Goal: Task Accomplishment & Management: Use online tool/utility

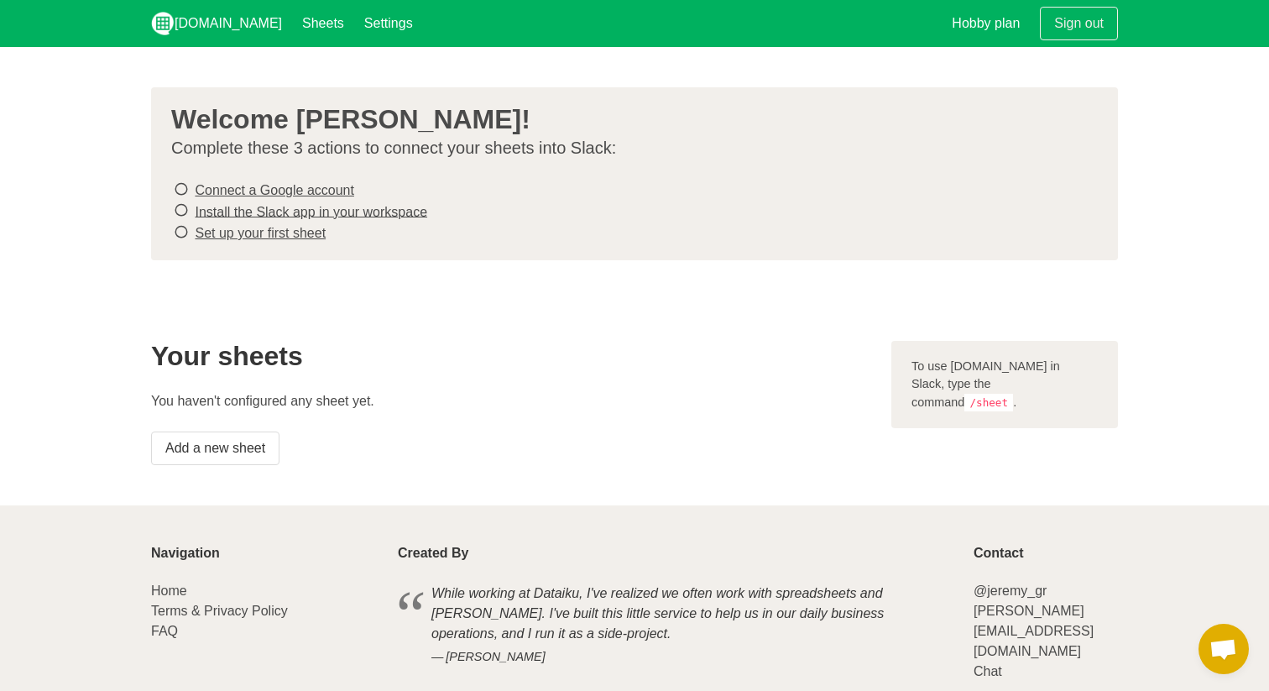
click at [181, 190] on icon at bounding box center [181, 189] width 15 height 23
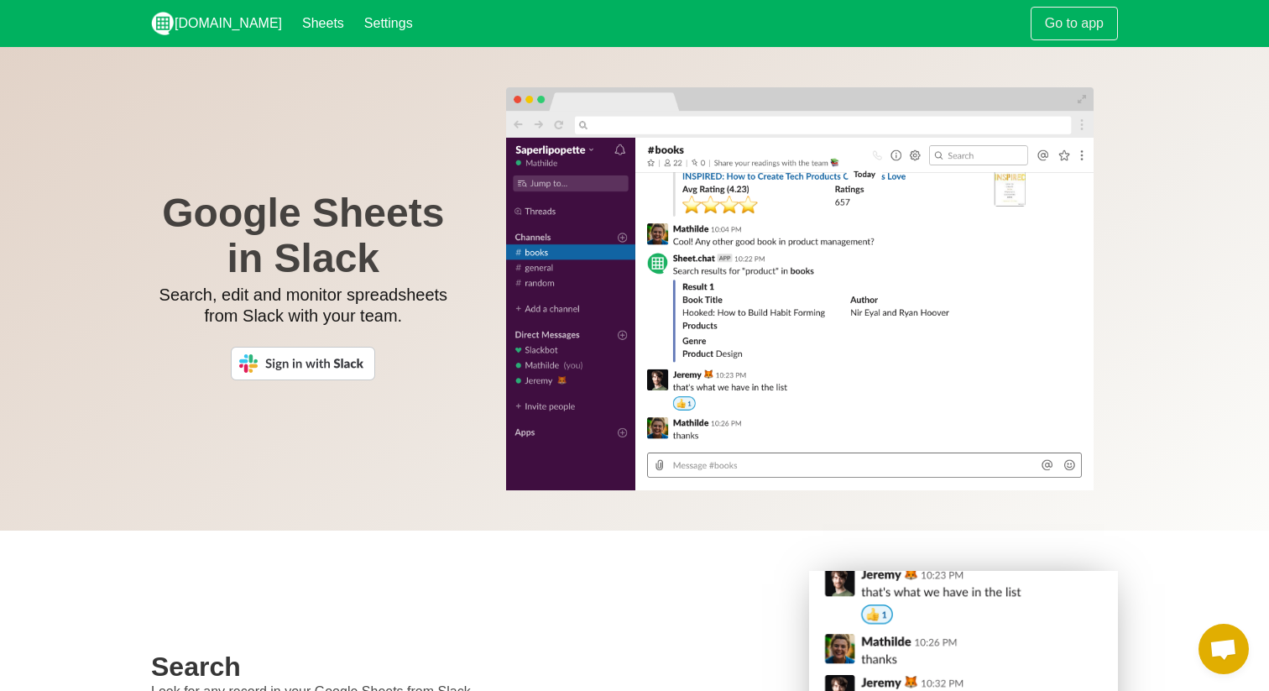
click at [342, 363] on img at bounding box center [303, 364] width 144 height 34
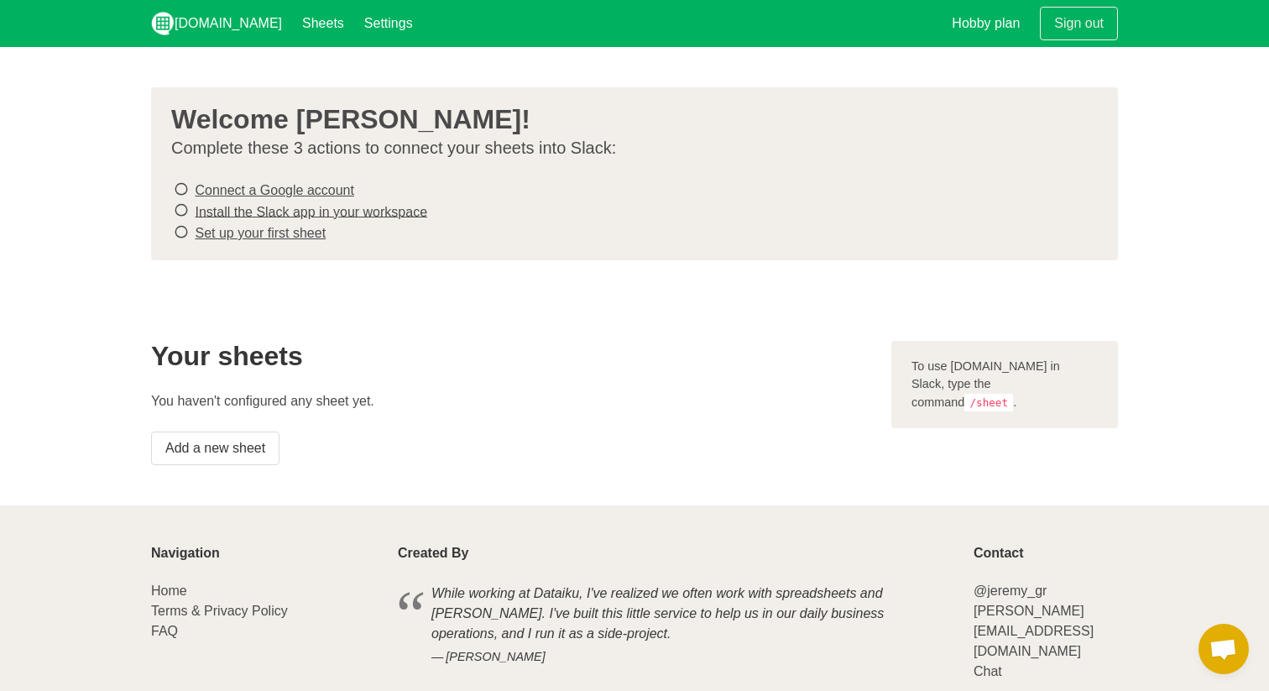
click at [237, 187] on link "Connect a Google account" at bounding box center [274, 190] width 159 height 14
click at [392, 213] on link "Install the Slack app in your workspace" at bounding box center [311, 211] width 232 height 14
click at [289, 231] on link "Set up your first sheet" at bounding box center [260, 233] width 131 height 14
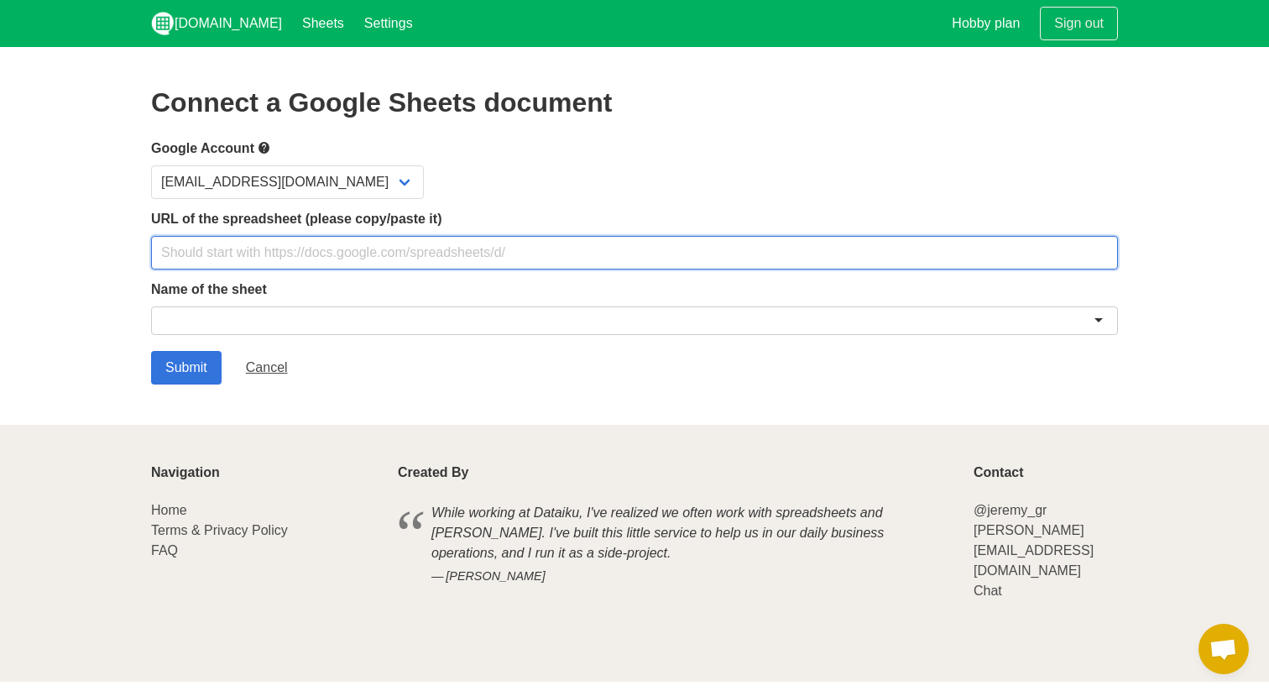
click at [495, 247] on input "text" at bounding box center [634, 253] width 967 height 34
paste input "[URL][DOMAIN_NAME]"
type input "[URL][DOMAIN_NAME]"
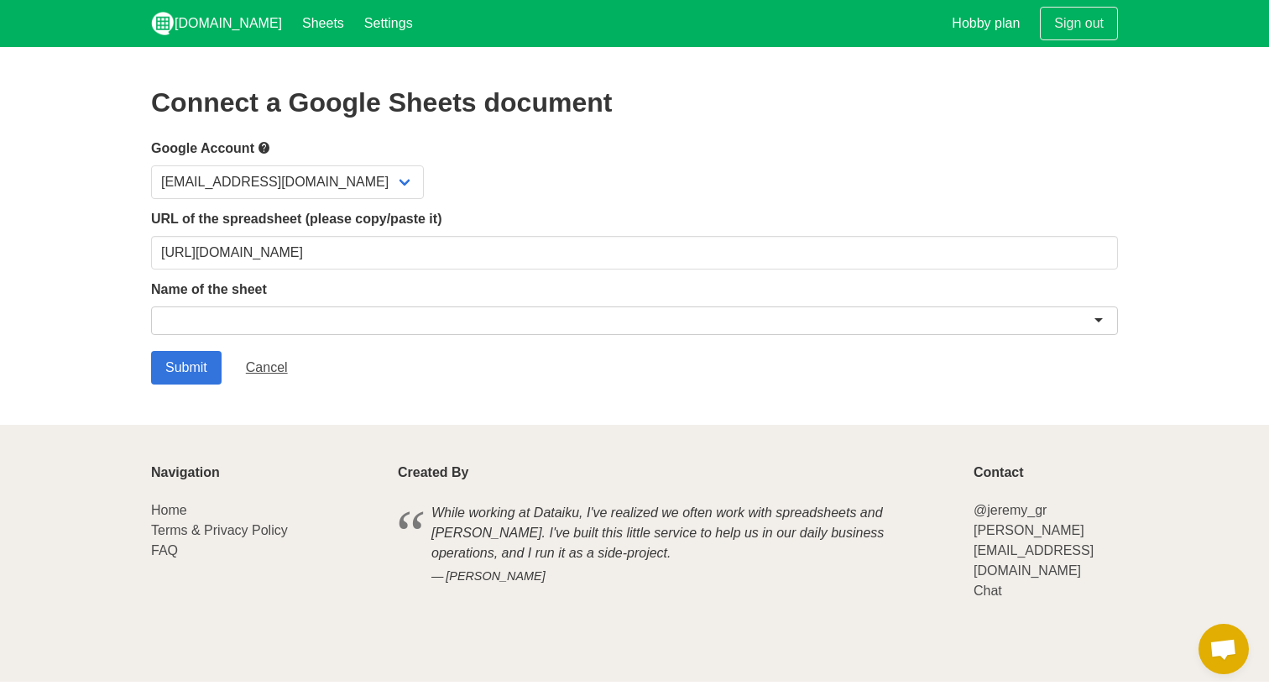
click at [480, 371] on div "Submit Cancel" at bounding box center [634, 368] width 967 height 34
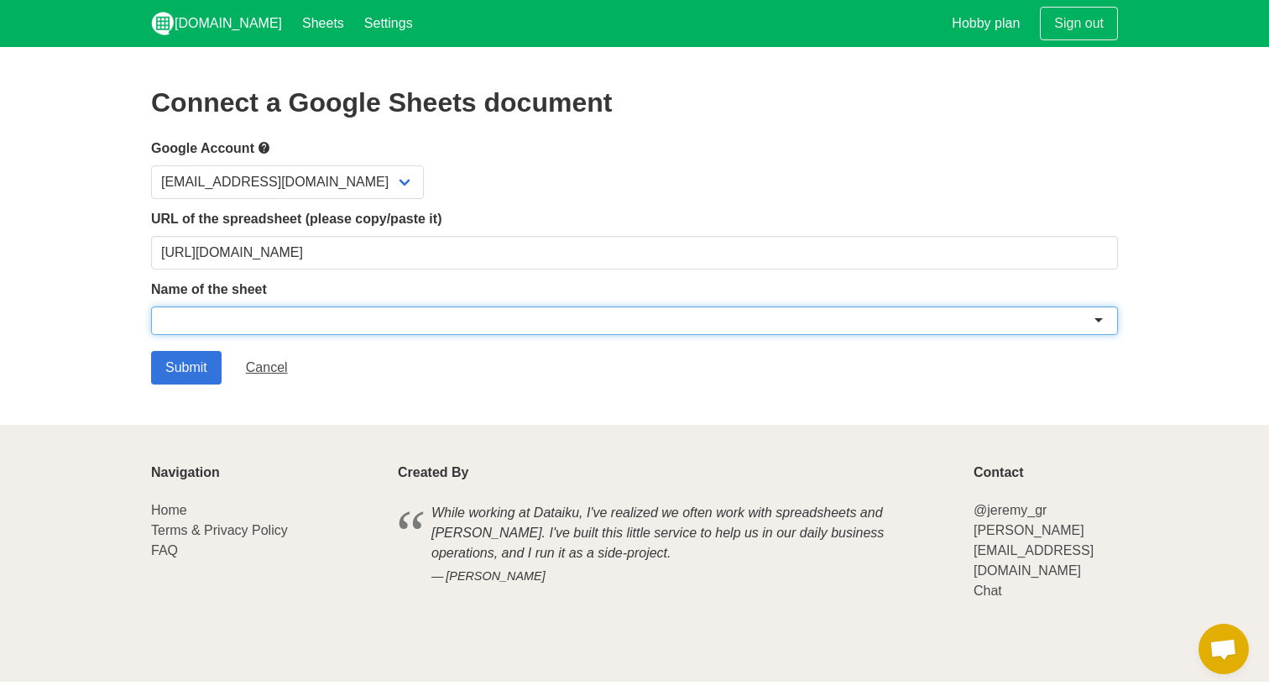
click at [478, 325] on div at bounding box center [634, 320] width 967 height 29
paste input "Plan For Success (Kick-off Call)"
type input "Plan For Success (Kick-off Call)"
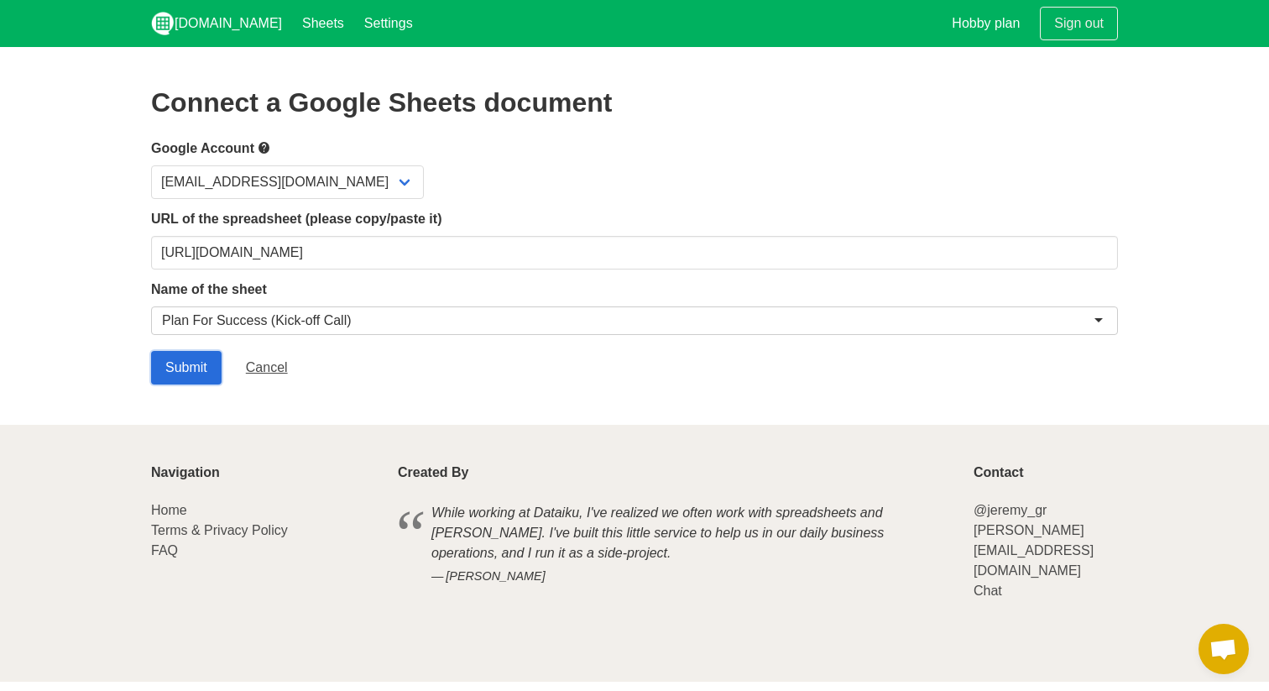
click at [180, 371] on input "Submit" at bounding box center [186, 368] width 70 height 34
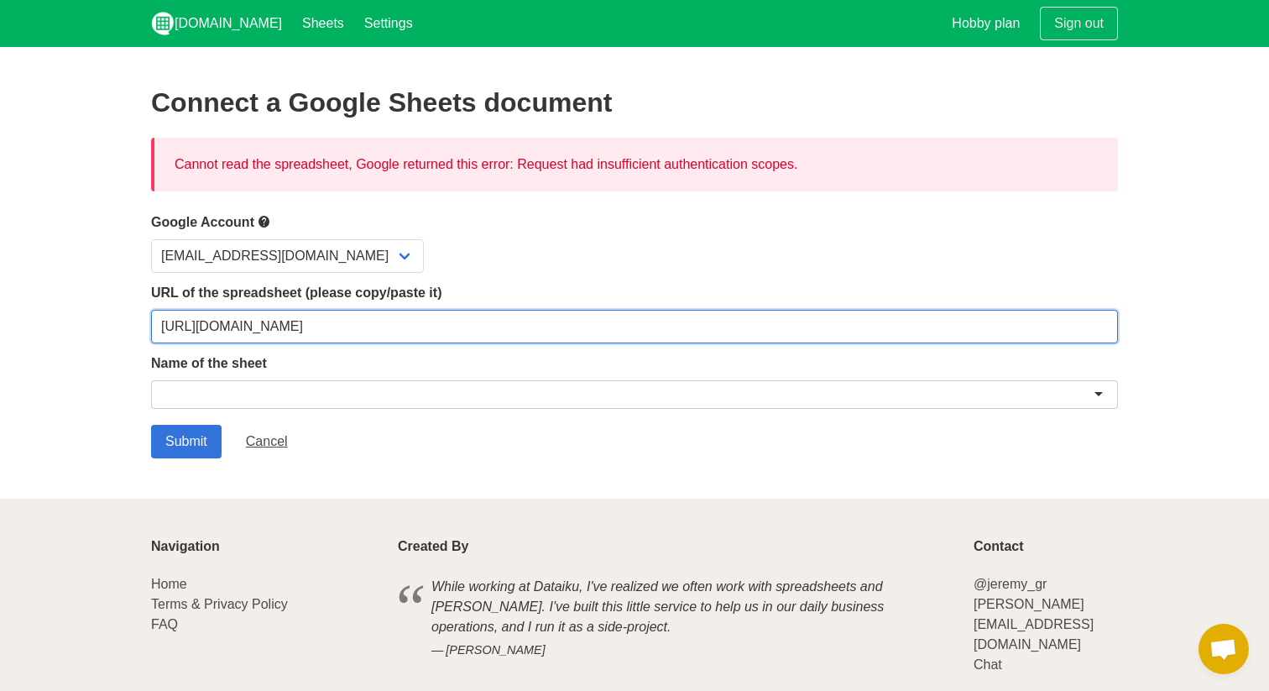
click at [369, 326] on input "[URL][DOMAIN_NAME]" at bounding box center [634, 327] width 967 height 34
click at [533, 322] on input "[URL][DOMAIN_NAME]" at bounding box center [634, 327] width 967 height 34
paste input "DnmC7BJQB8AunN8o34cgfmQcF8YUumWP7cT-EvdWGH8"
type input "https://docs.google.com/spreadsheets/d/1DnmC7BJQB8AunN8o34cgfmQcF8YUumWP7cT-Evd…"
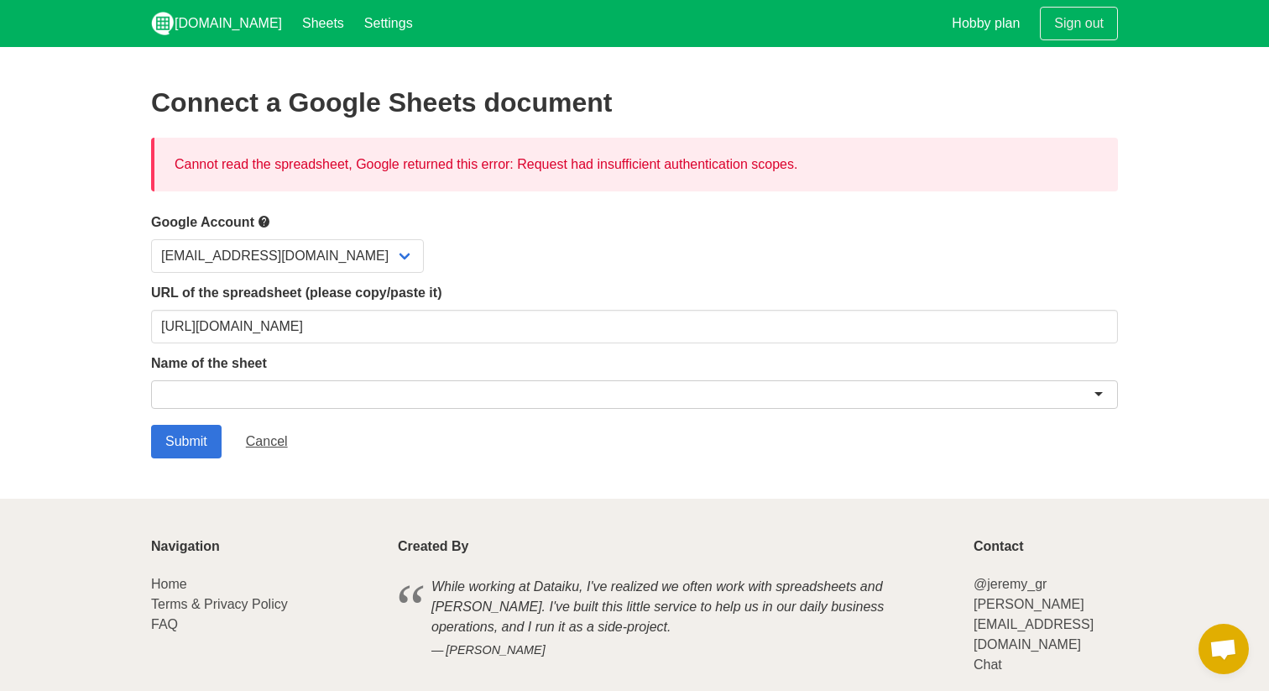
click at [298, 397] on div at bounding box center [634, 394] width 967 height 29
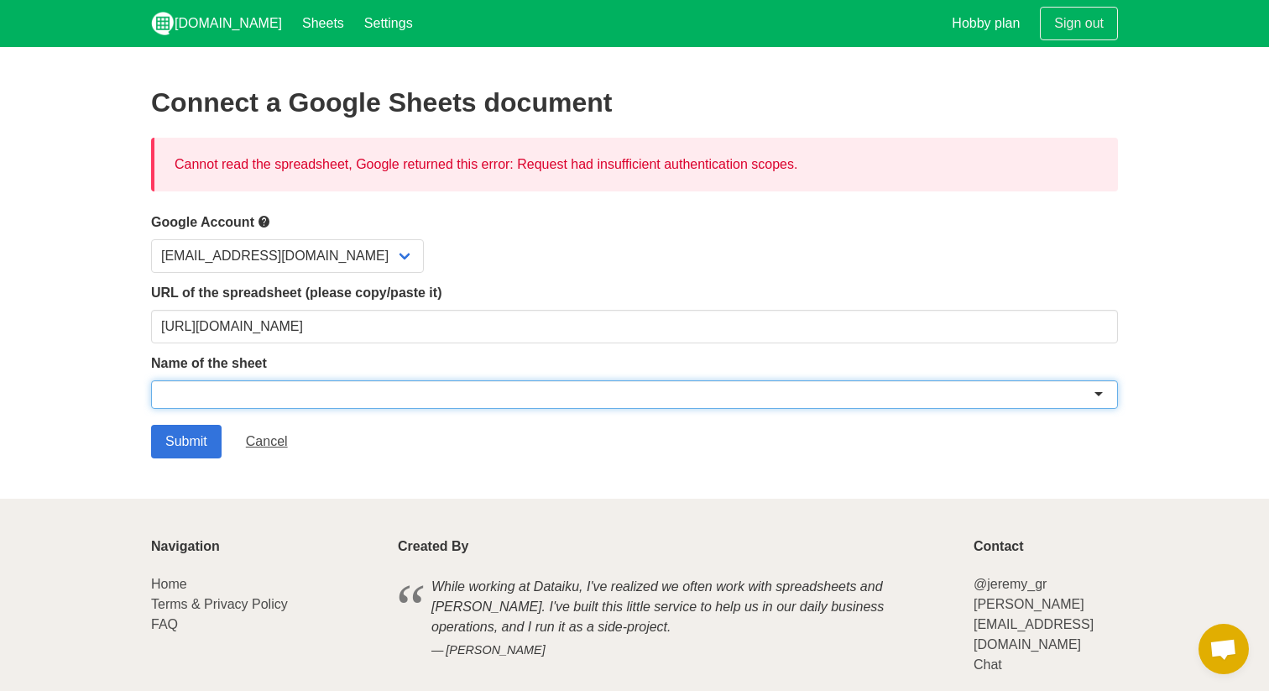
paste input "Master Schedule"
type input "Master Schedule"
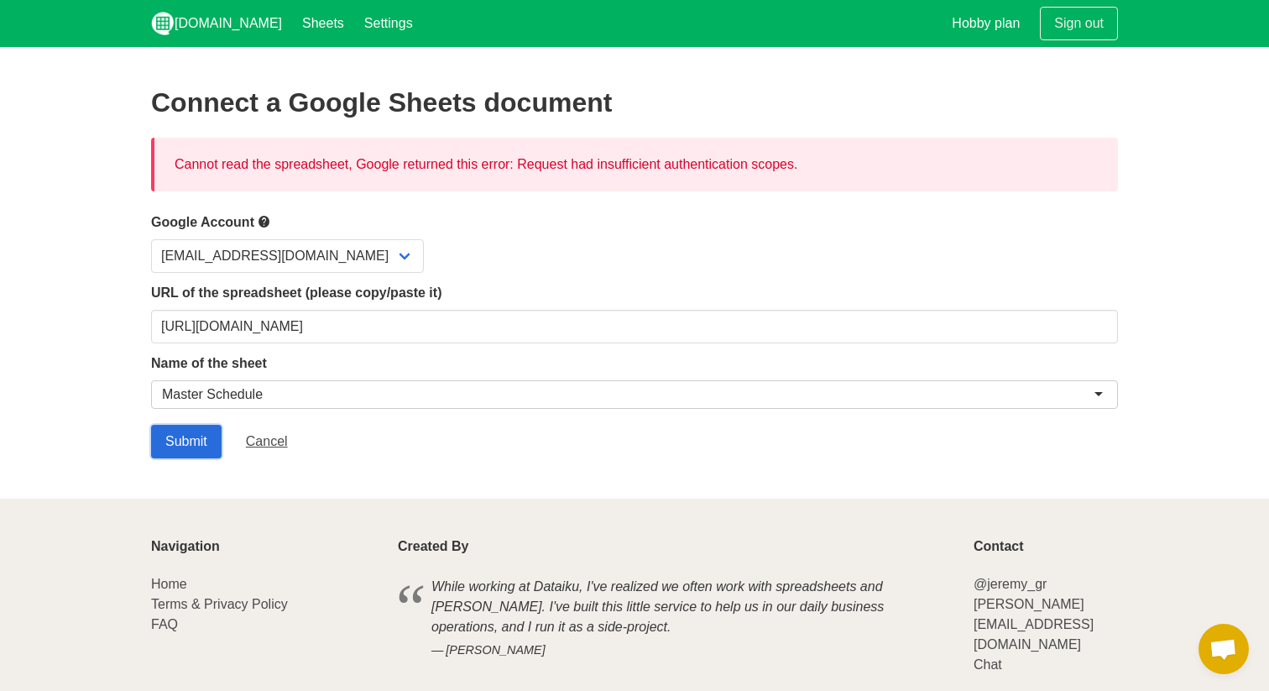
click at [196, 441] on input "Submit" at bounding box center [186, 442] width 70 height 34
click at [396, 392] on div at bounding box center [634, 394] width 967 height 29
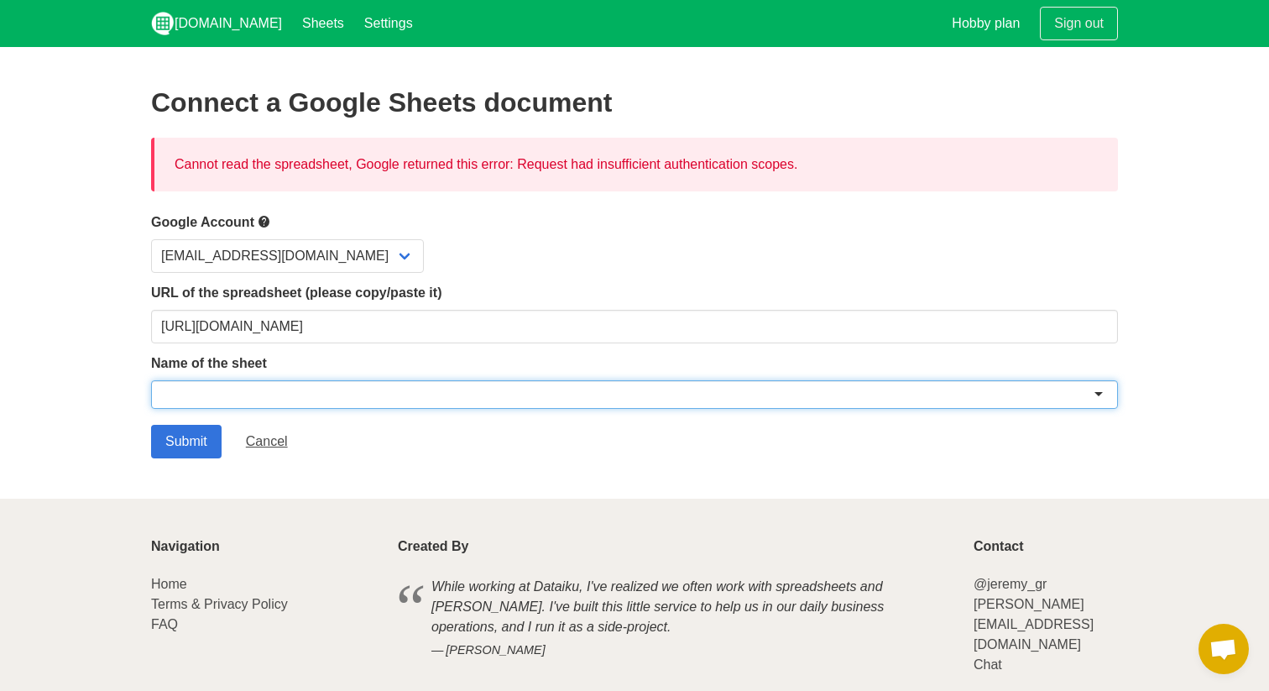
paste input "Master Schedule"
type input "Master Schedule"
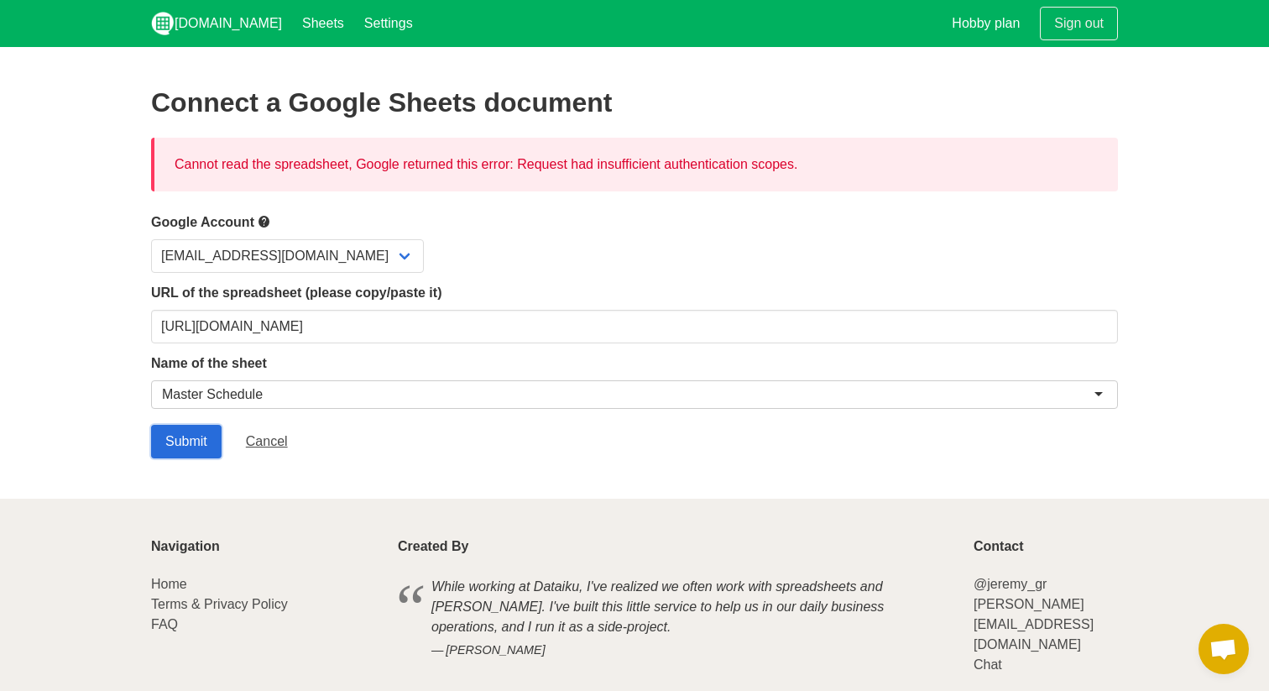
click at [183, 446] on input "Submit" at bounding box center [186, 442] width 70 height 34
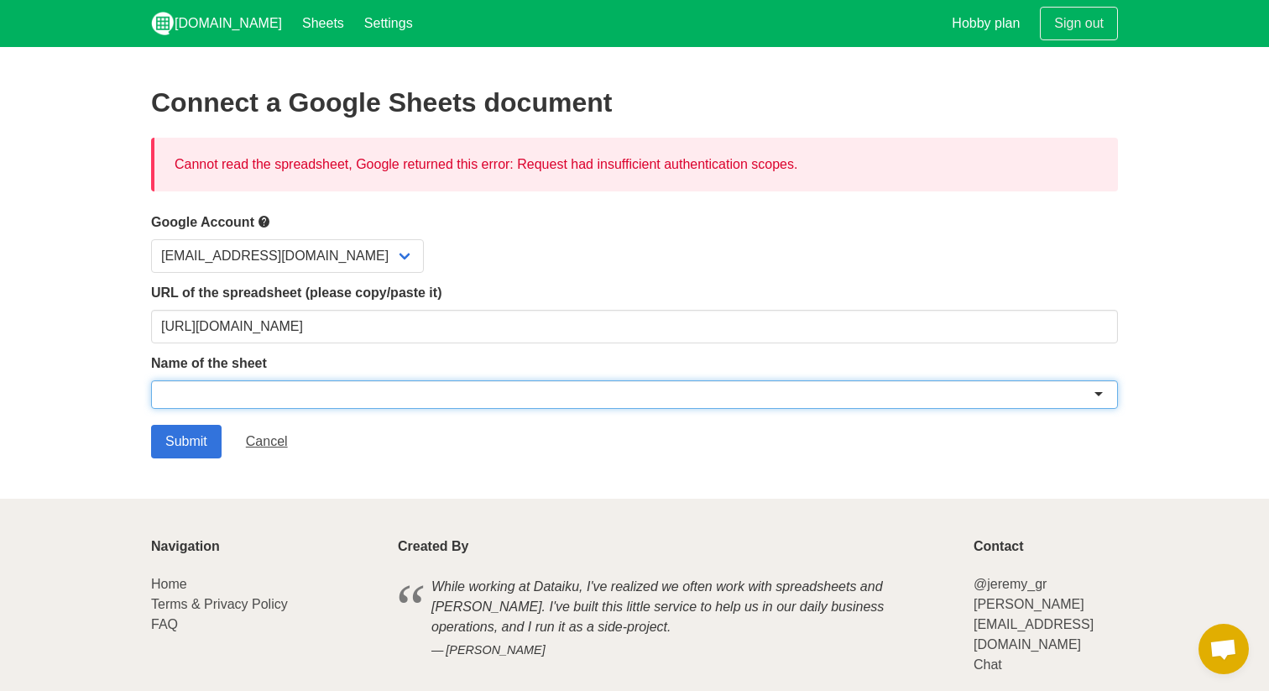
click at [245, 394] on div at bounding box center [634, 394] width 967 height 29
paste input "Master Schedule"
type input "Master Schedule"
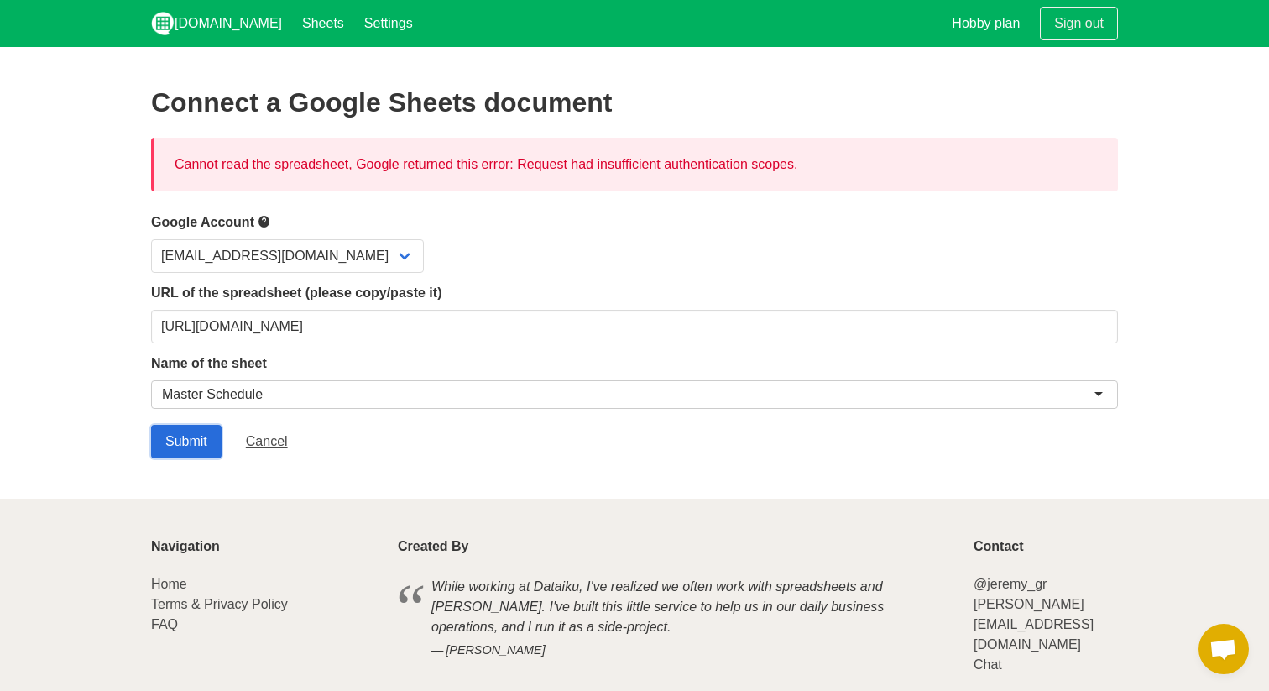
click at [185, 433] on input "Submit" at bounding box center [186, 442] width 70 height 34
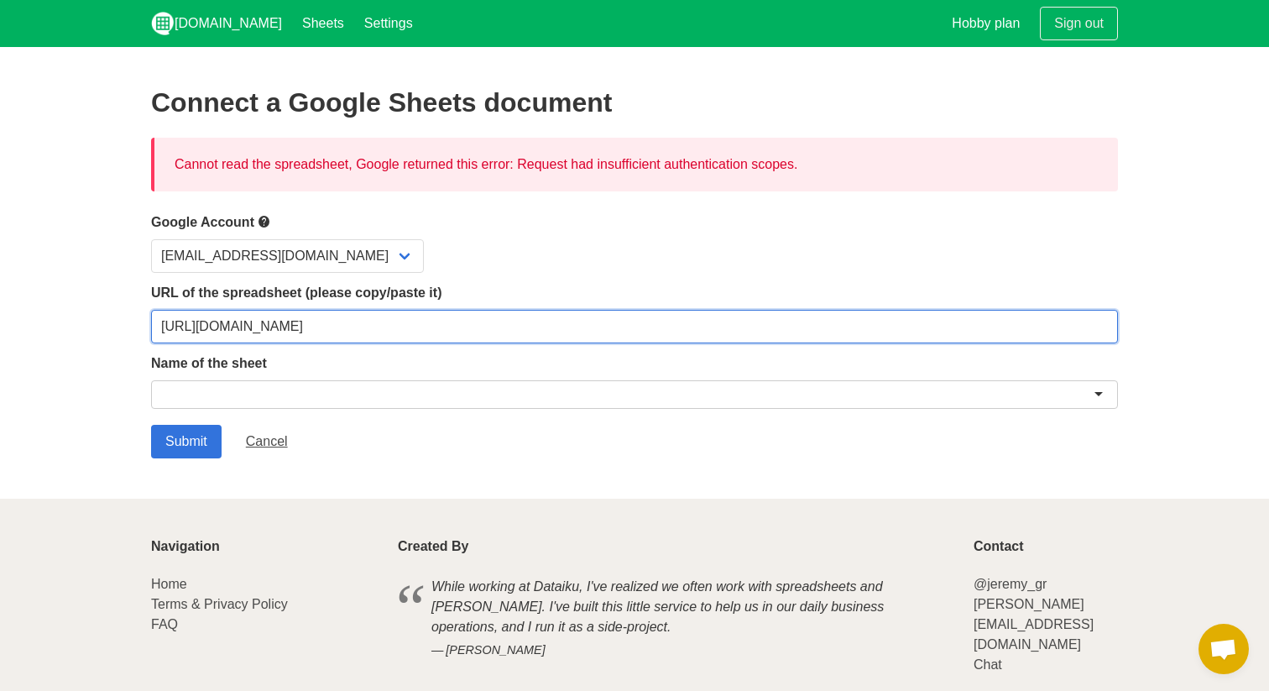
drag, startPoint x: 267, startPoint y: 283, endPoint x: 213, endPoint y: 177, distance: 118.6
click at [212, 180] on div "Connect a Google Sheets document Cannot read the spreadsheet, Google returned t…" at bounding box center [634, 272] width 967 height 371
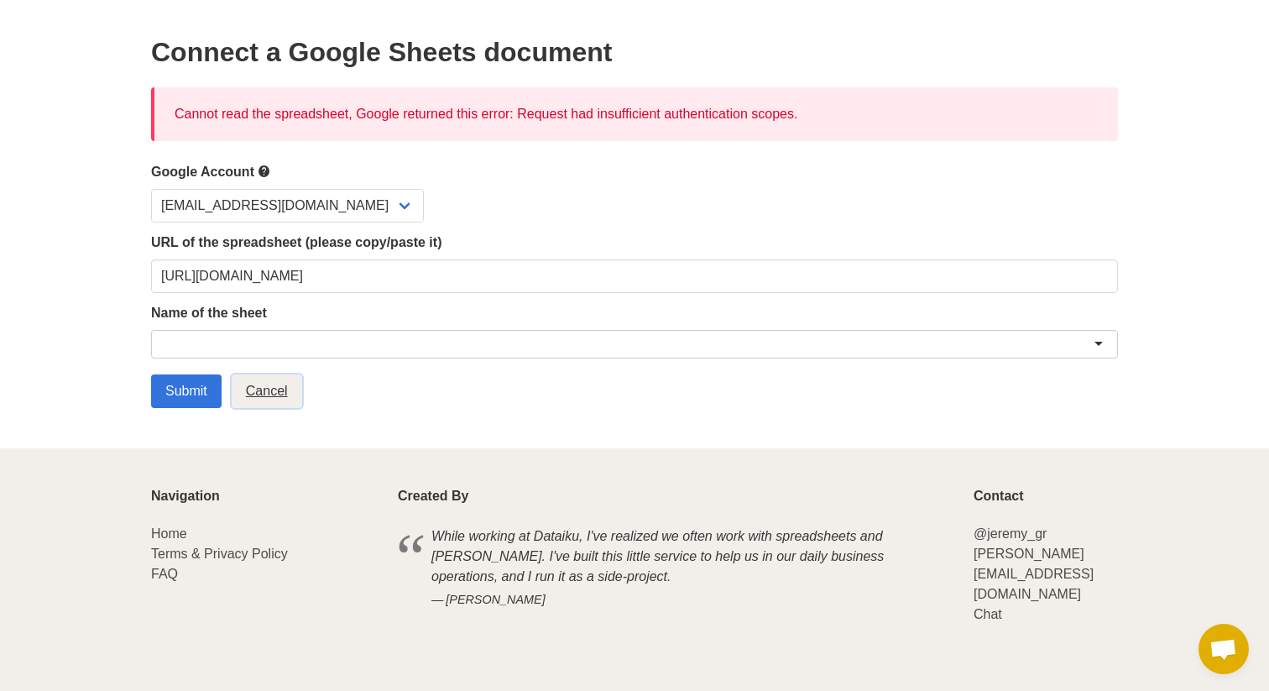
click at [262, 394] on link "Cancel" at bounding box center [267, 391] width 70 height 34
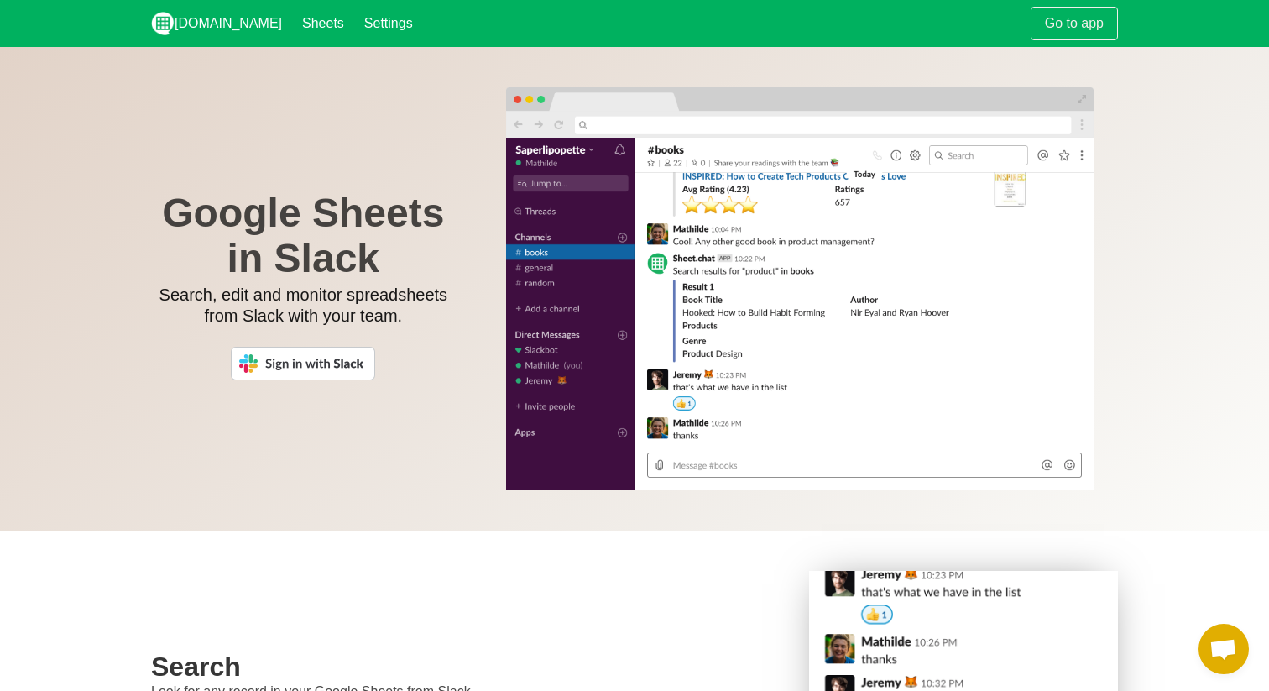
click at [337, 370] on img at bounding box center [303, 364] width 144 height 34
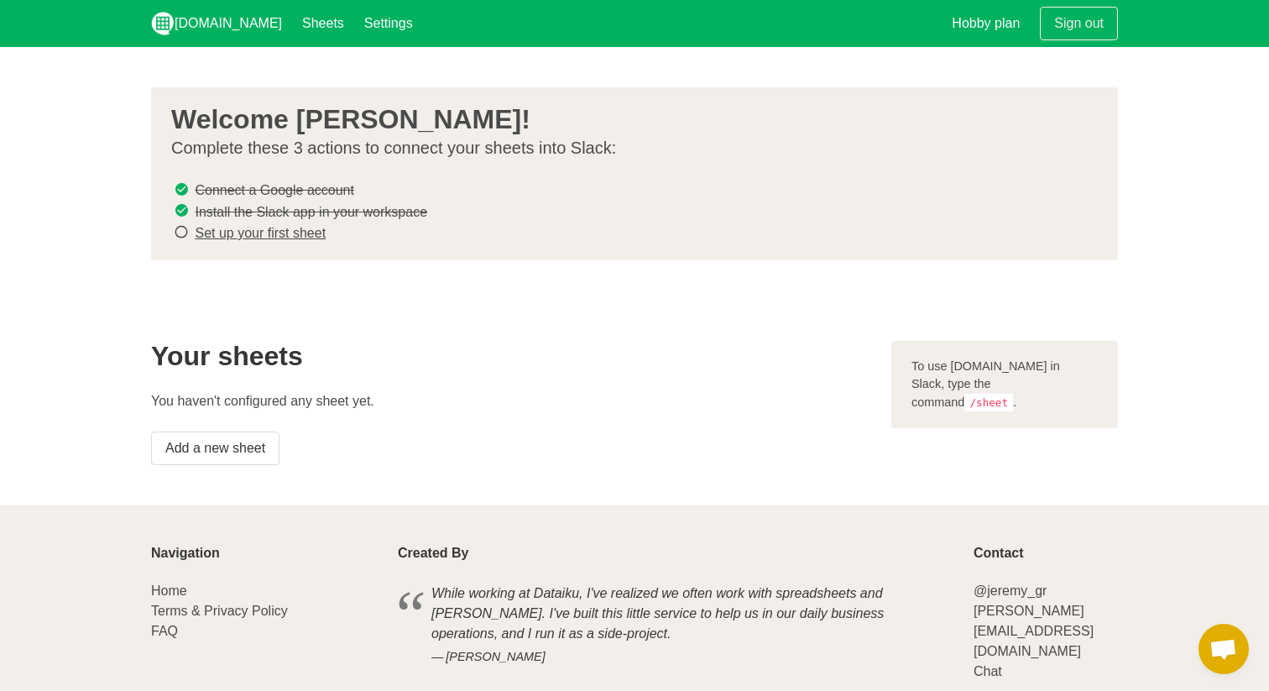
click at [288, 231] on link "Set up your first sheet" at bounding box center [260, 233] width 131 height 14
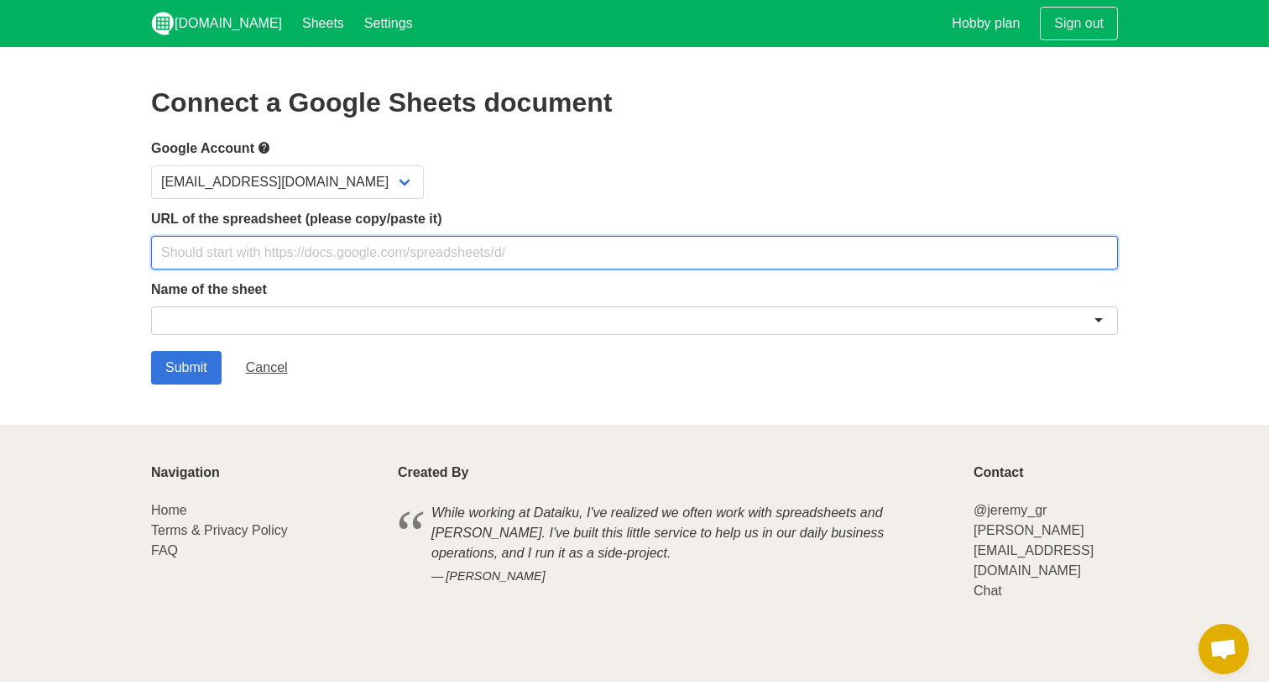
click at [355, 253] on input "text" at bounding box center [634, 253] width 967 height 34
paste input "[URL][DOMAIN_NAME]"
type input "[URL][DOMAIN_NAME]"
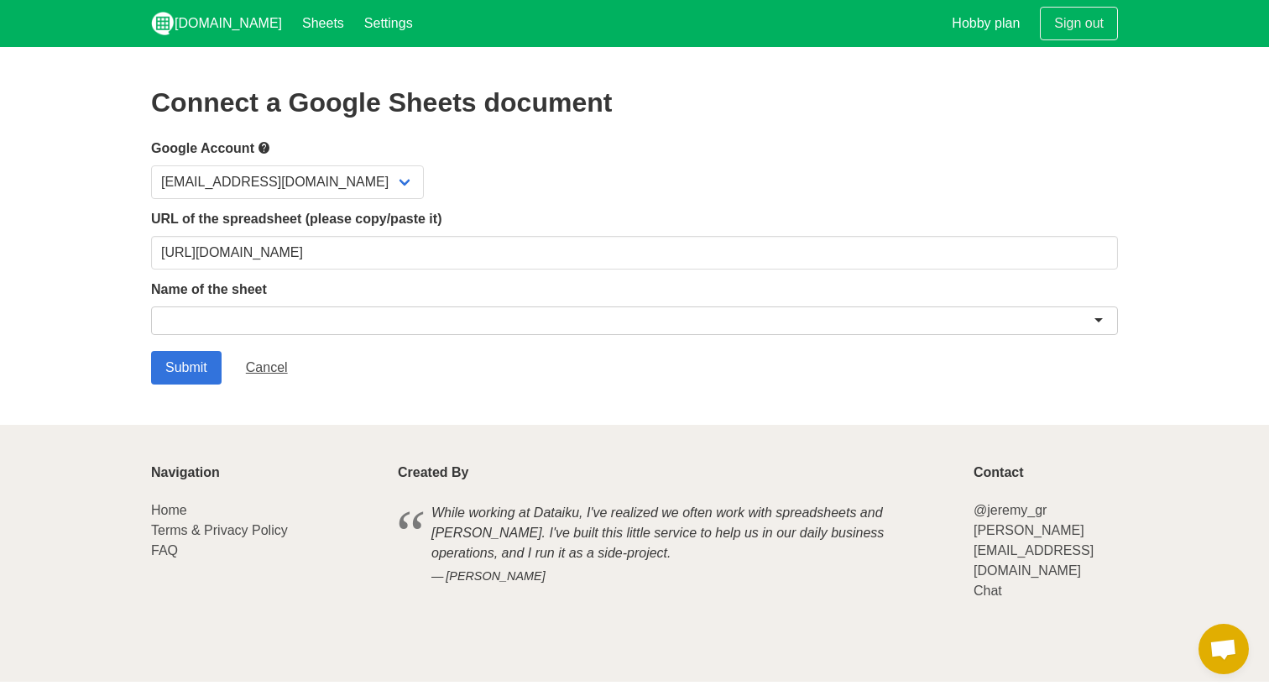
click at [247, 319] on div at bounding box center [634, 320] width 967 height 29
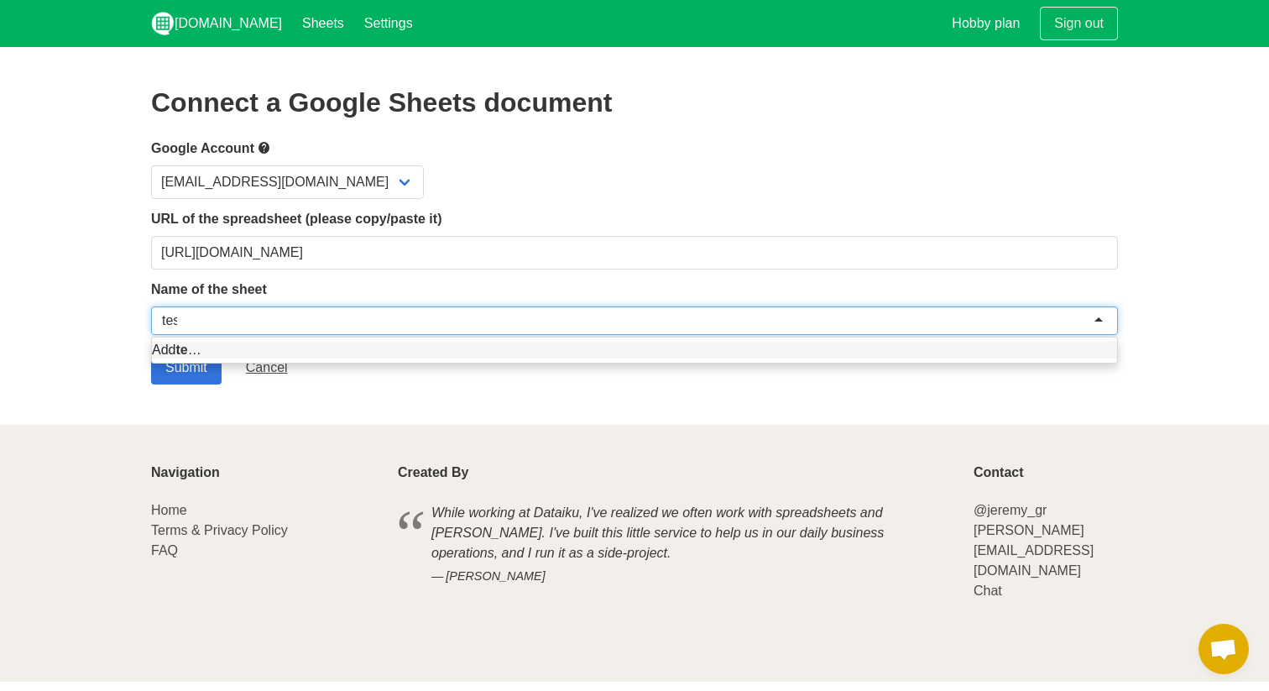
type input "test"
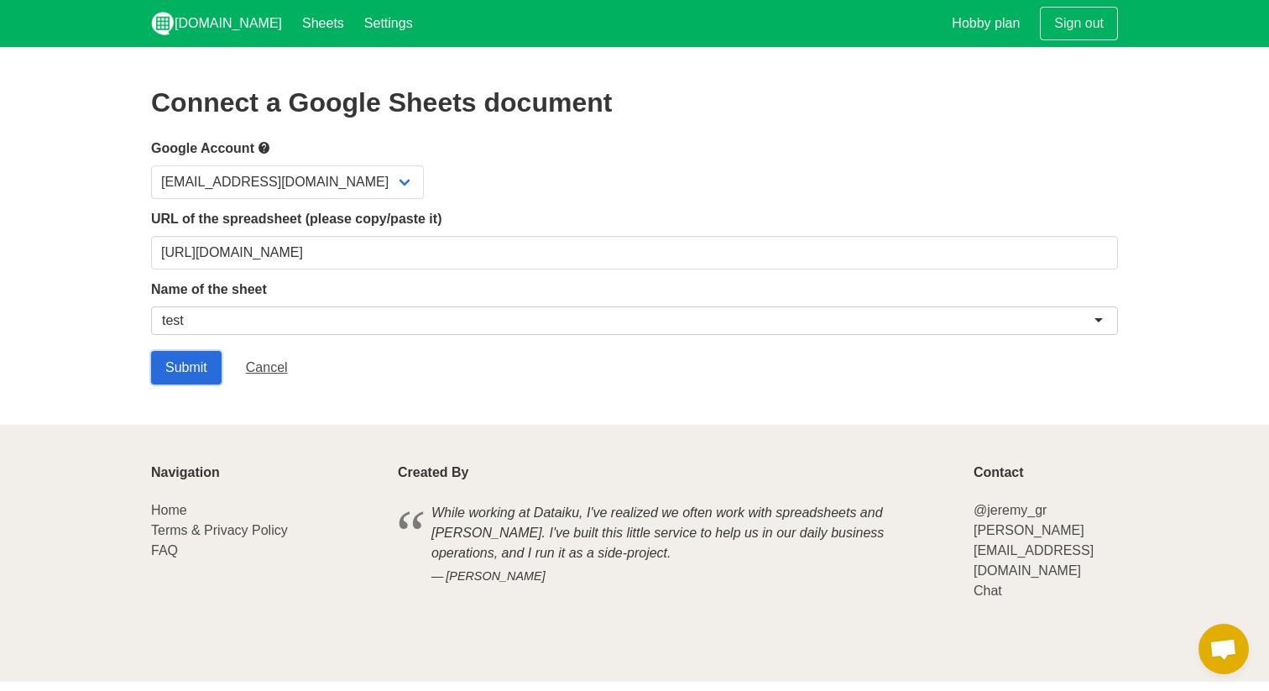
click at [183, 364] on input "Submit" at bounding box center [186, 368] width 70 height 34
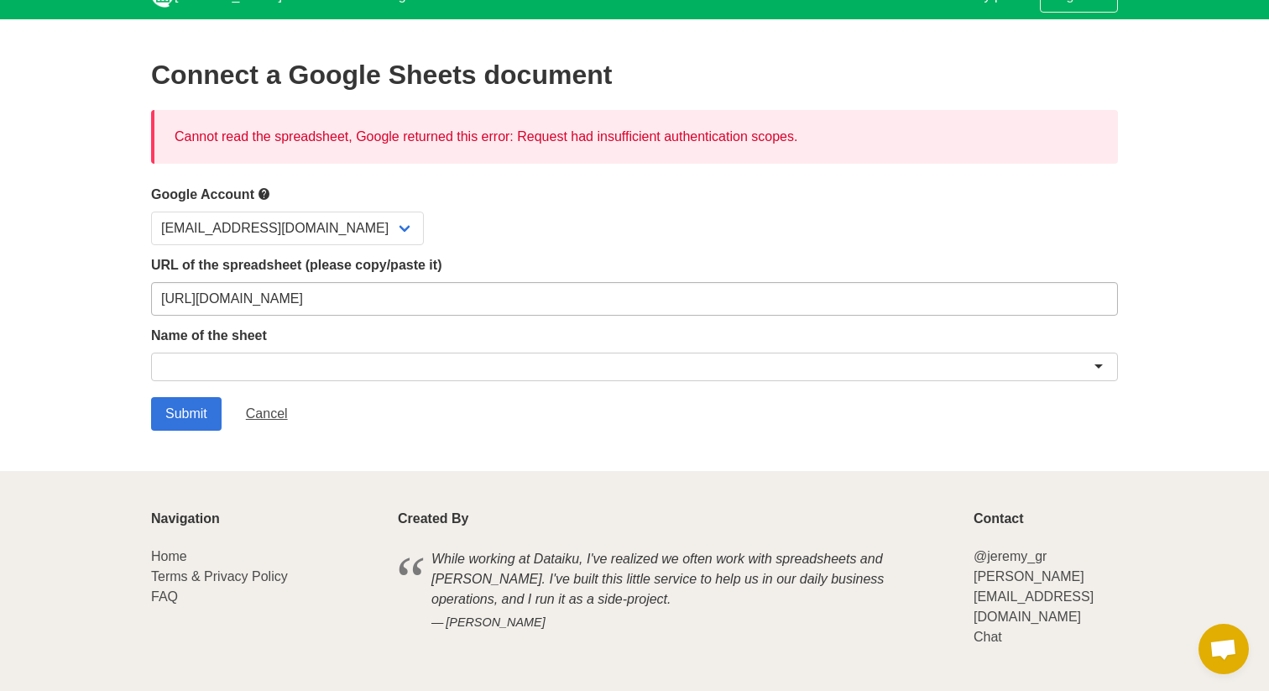
scroll to position [27, 0]
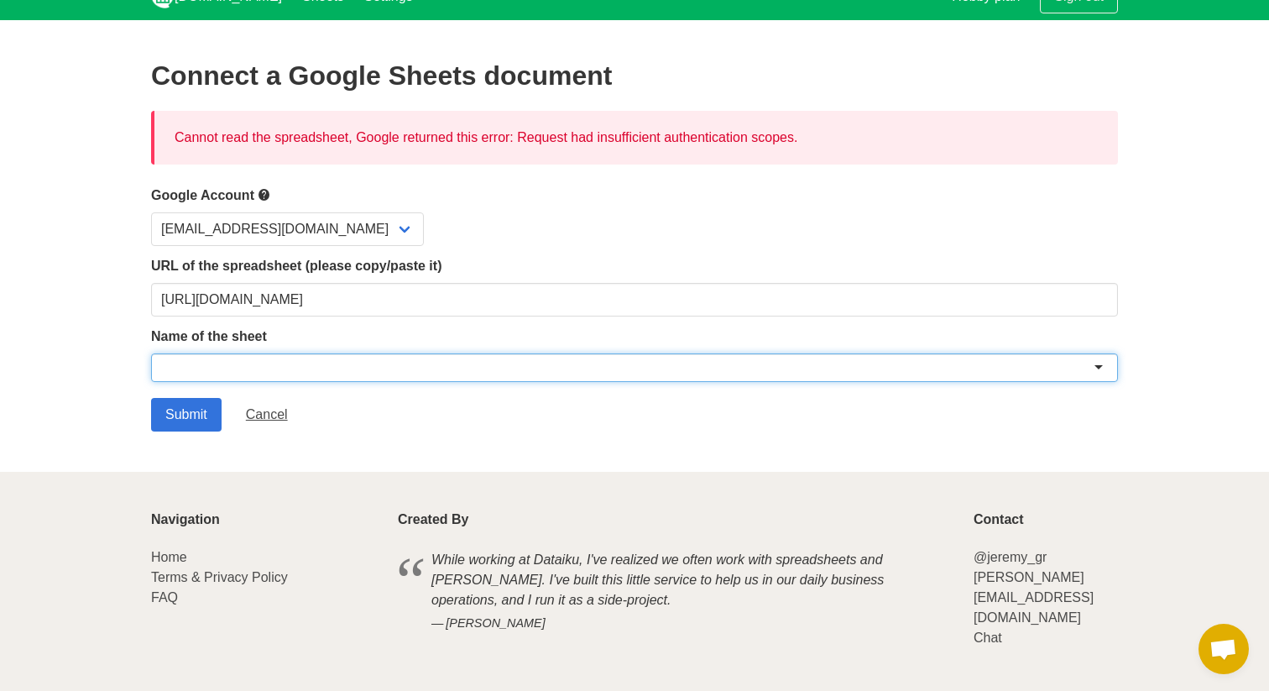
click at [214, 368] on div at bounding box center [634, 367] width 967 height 29
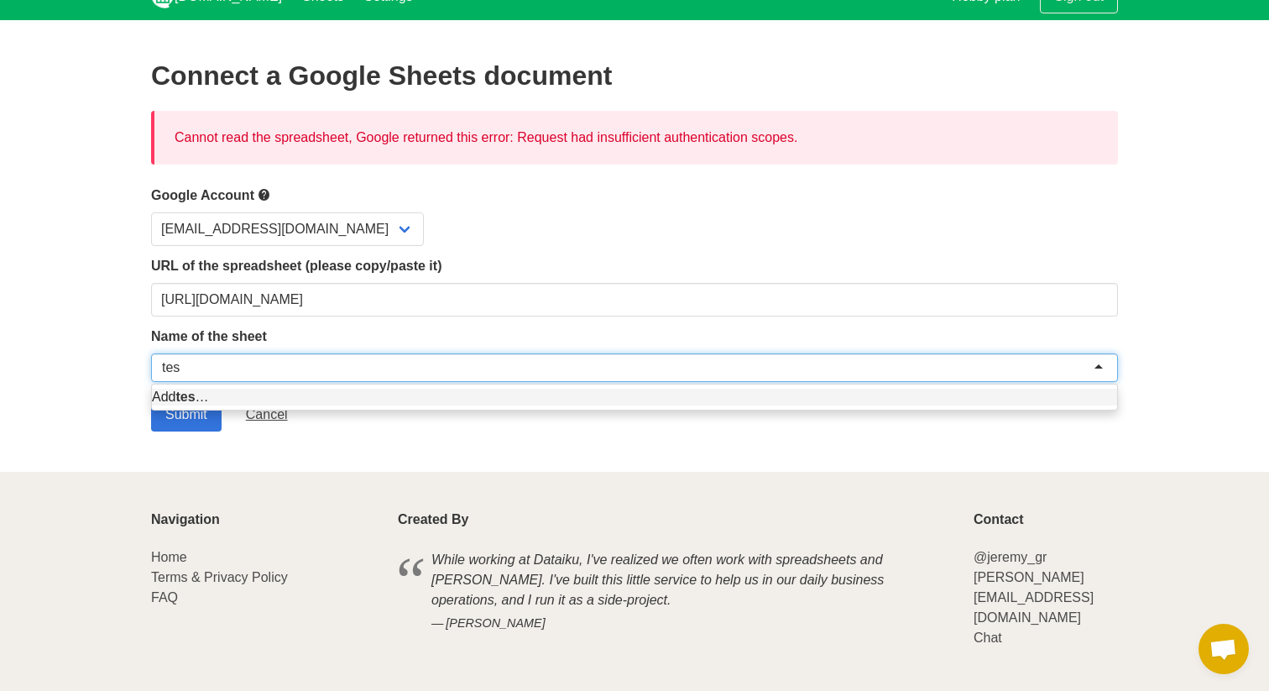
type input "test"
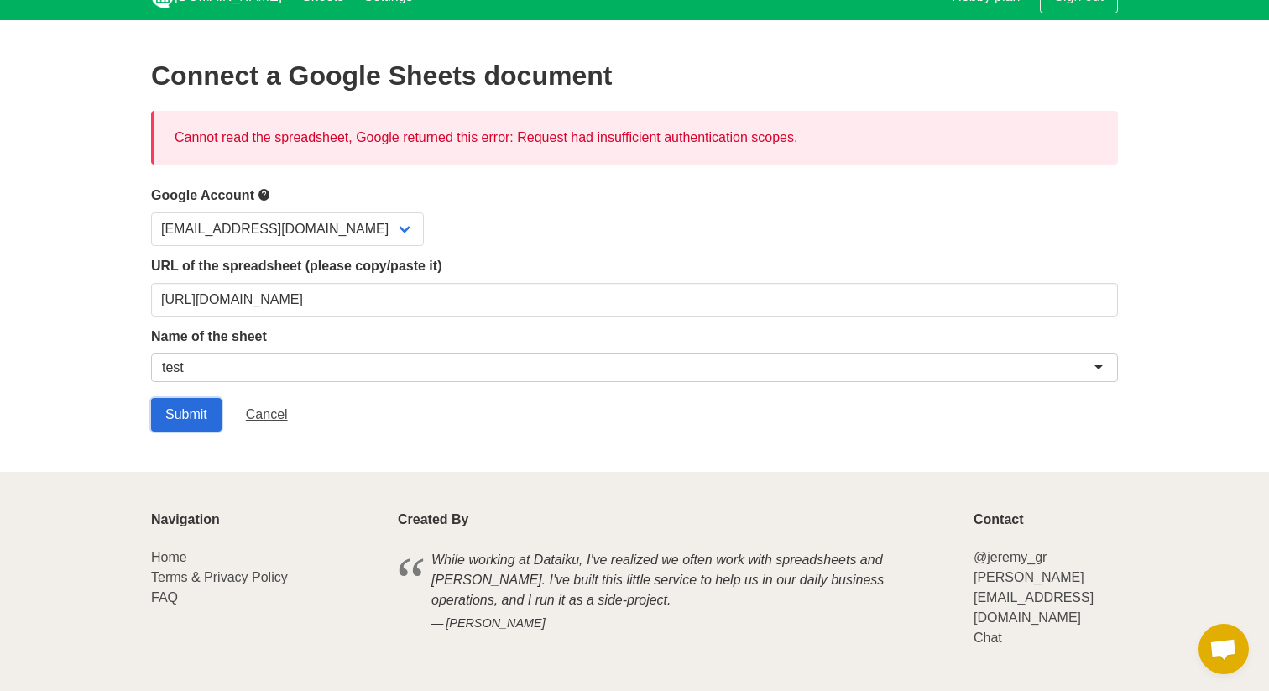
click at [166, 398] on input "Submit" at bounding box center [186, 415] width 70 height 34
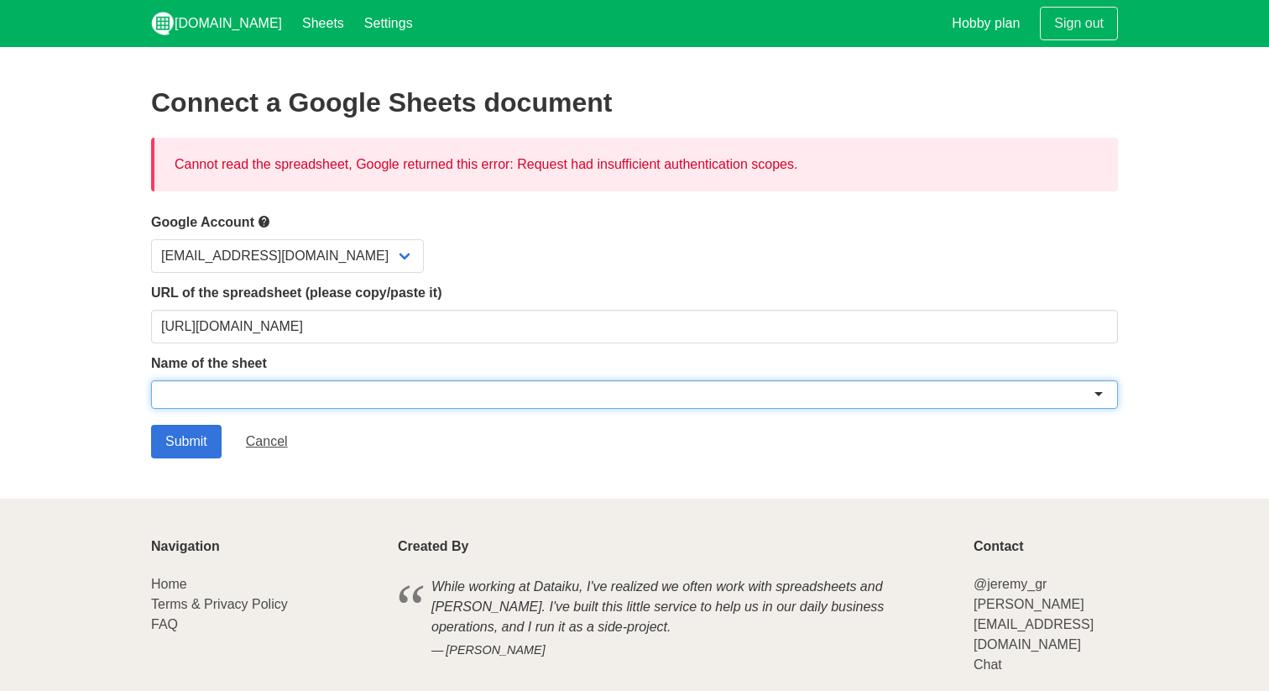
click at [202, 380] on div at bounding box center [634, 394] width 967 height 29
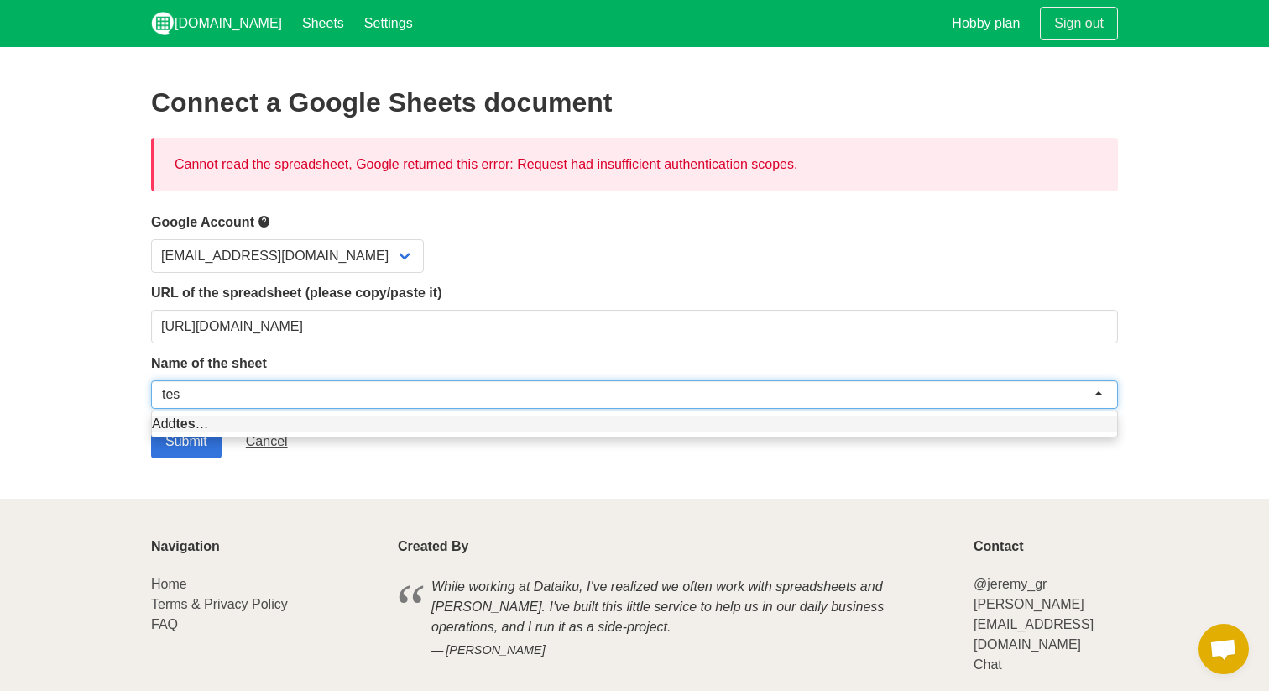
type input "test"
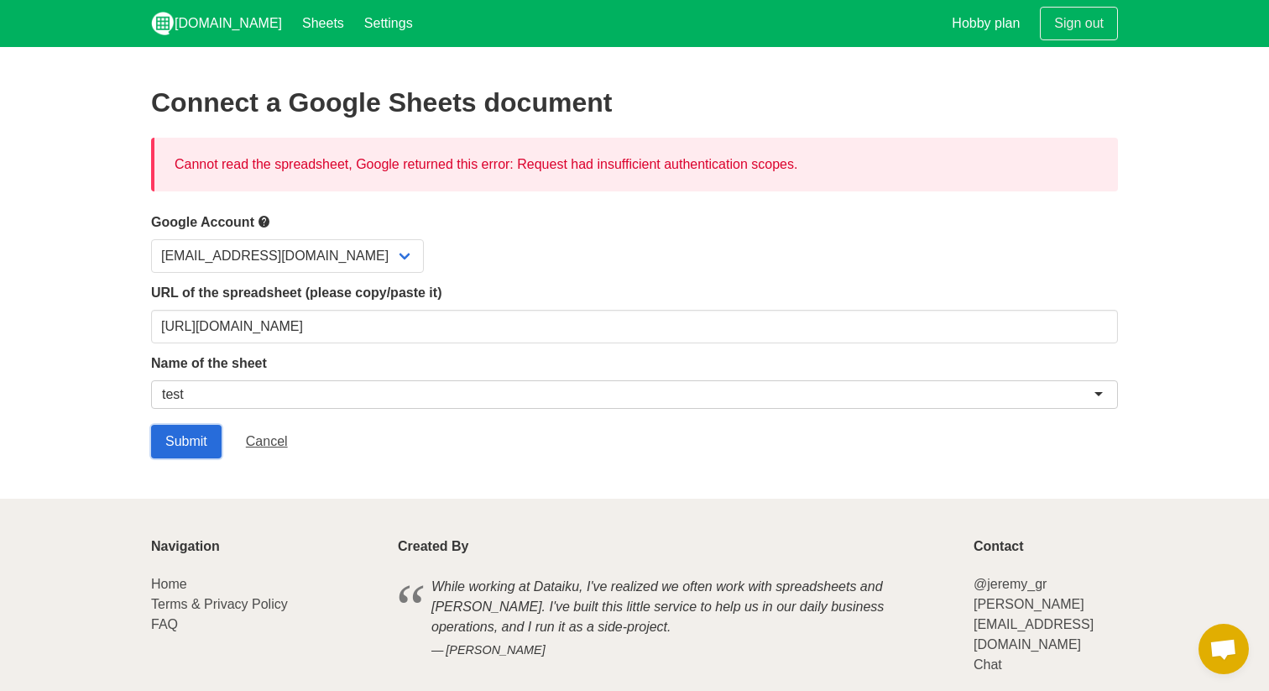
click at [188, 439] on input "Submit" at bounding box center [186, 442] width 70 height 34
